Goal: Information Seeking & Learning: Learn about a topic

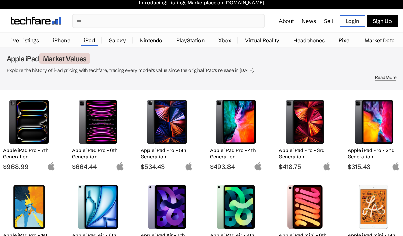
scroll to position [6, 0]
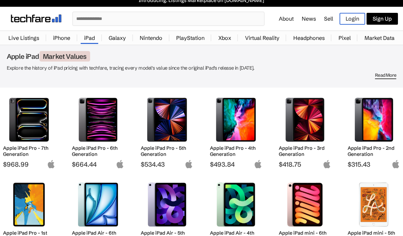
click at [303, 126] on img at bounding box center [305, 120] width 42 height 44
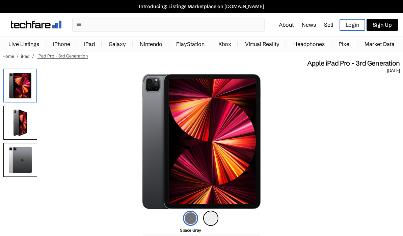
click at [214, 217] on img at bounding box center [210, 217] width 15 height 15
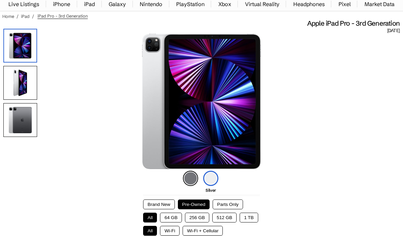
scroll to position [41, 0]
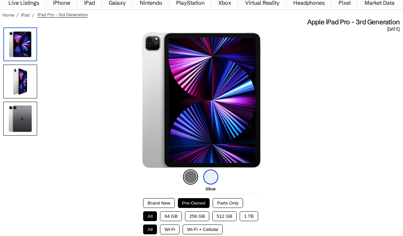
click at [194, 178] on img at bounding box center [190, 176] width 15 height 15
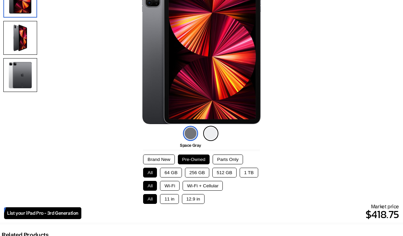
scroll to position [85, 0]
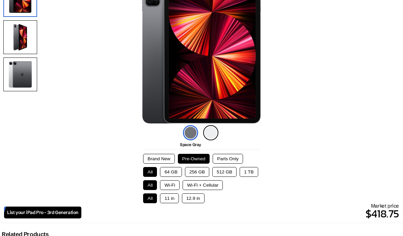
click at [172, 200] on button "11 in" at bounding box center [169, 198] width 19 height 10
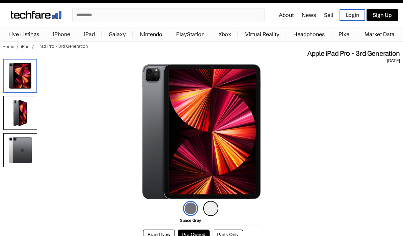
scroll to position [0, 0]
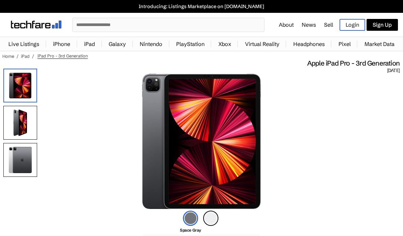
click at [92, 45] on link "iPad" at bounding box center [90, 44] width 18 height 14
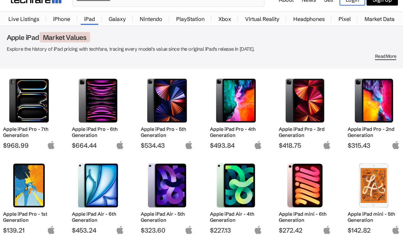
scroll to position [25, 0]
click at [302, 104] on img at bounding box center [305, 100] width 42 height 44
